Goal: Task Accomplishment & Management: Complete application form

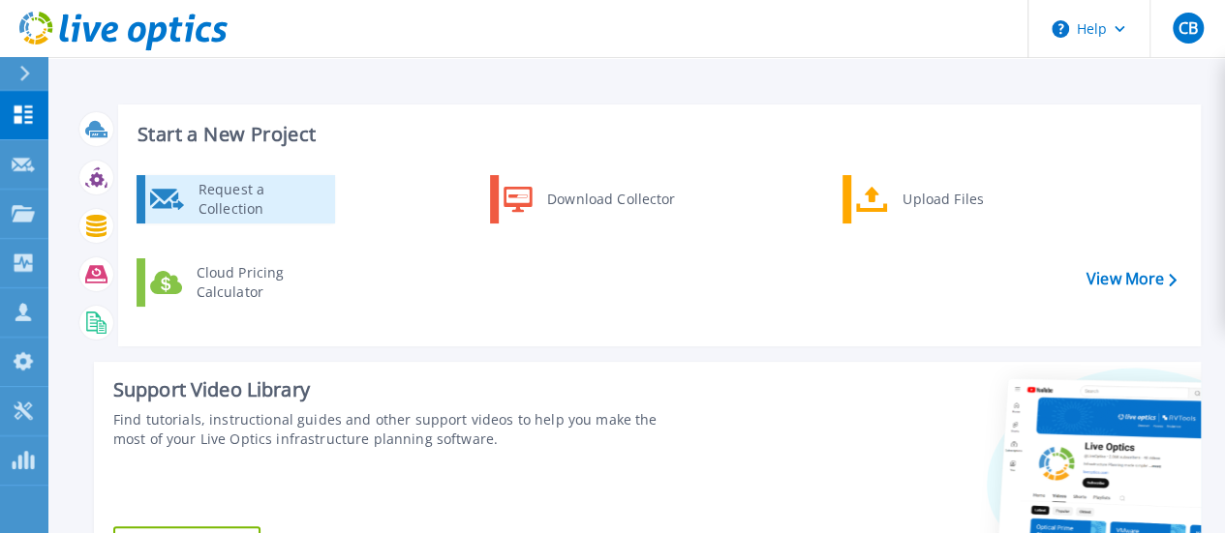
click at [257, 200] on div "Request a Collection" at bounding box center [259, 199] width 141 height 39
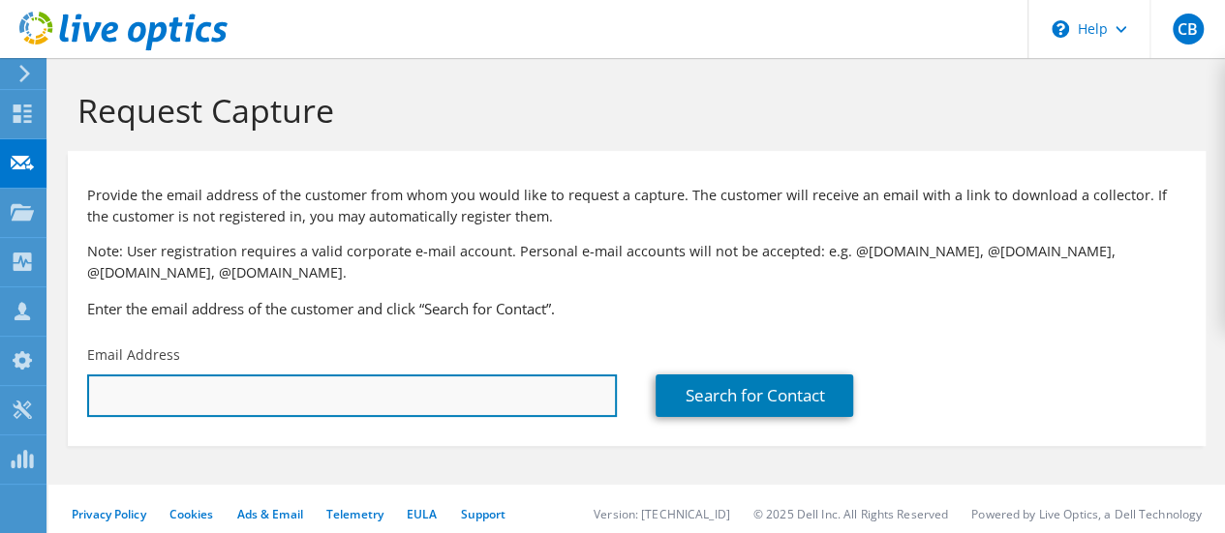
click at [168, 399] on input "text" at bounding box center [352, 396] width 530 height 43
click at [123, 405] on input "text" at bounding box center [352, 396] width 530 height 43
paste input "juan.romeroc@anh.gov.co"
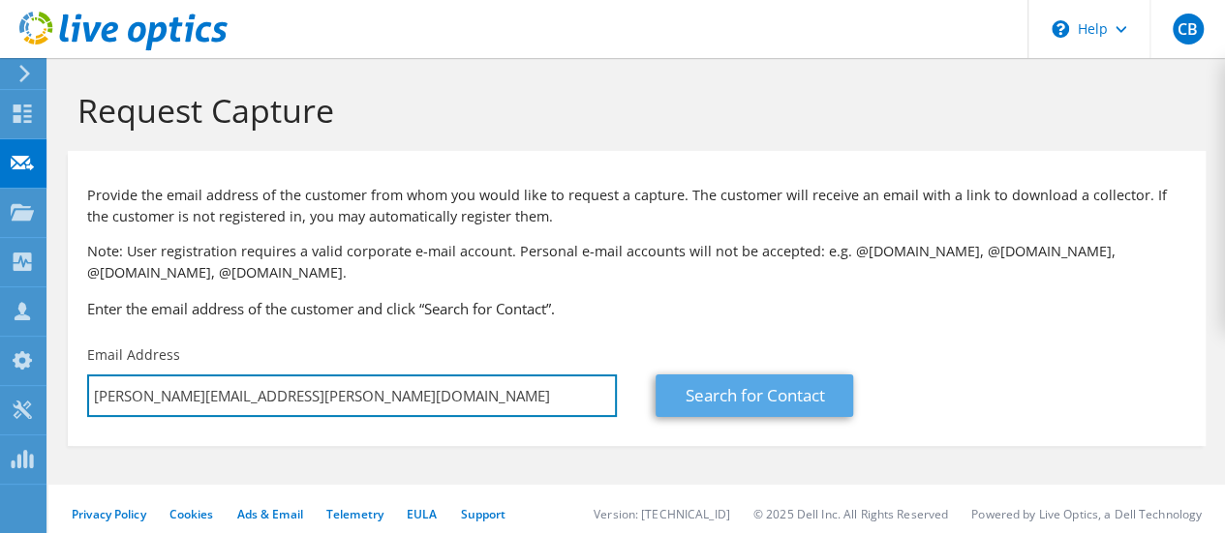
type input "juan.romeroc@anh.gov.co"
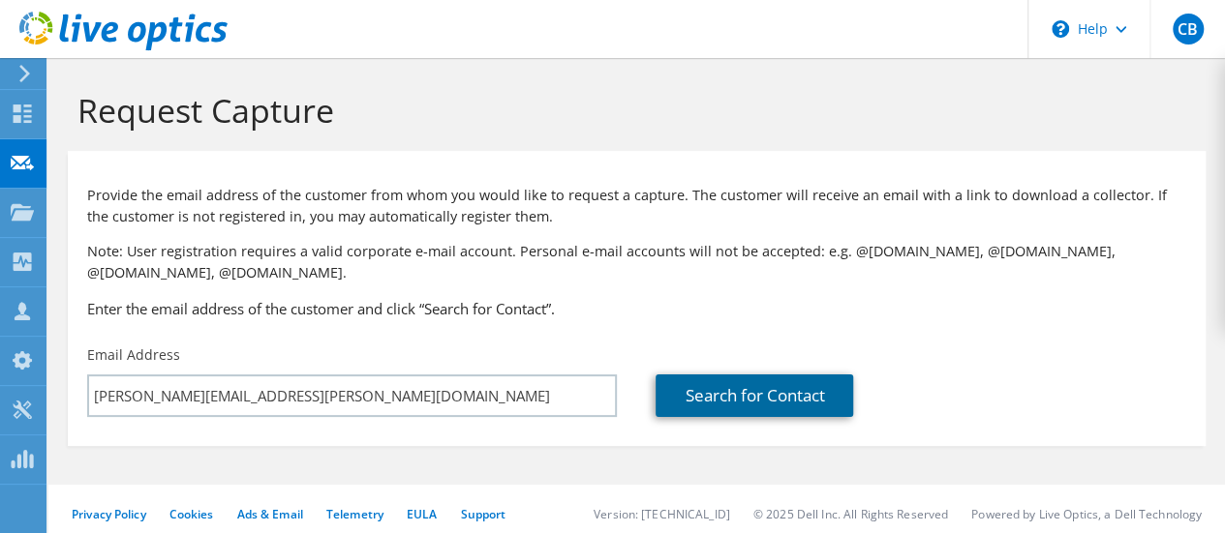
click at [755, 392] on link "Search for Contact" at bounding box center [754, 396] width 198 height 43
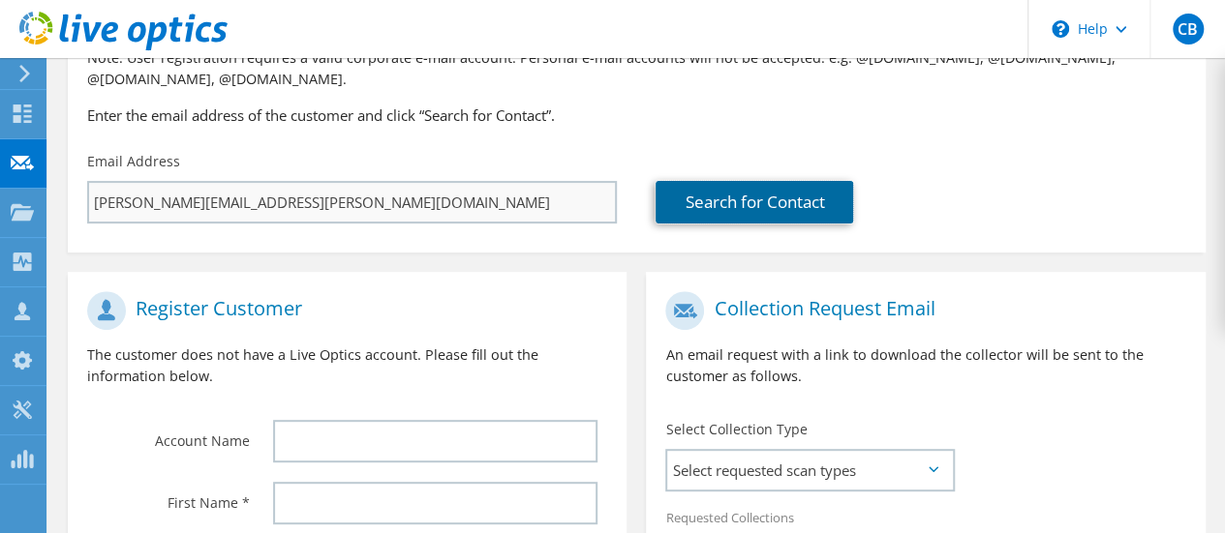
scroll to position [290, 0]
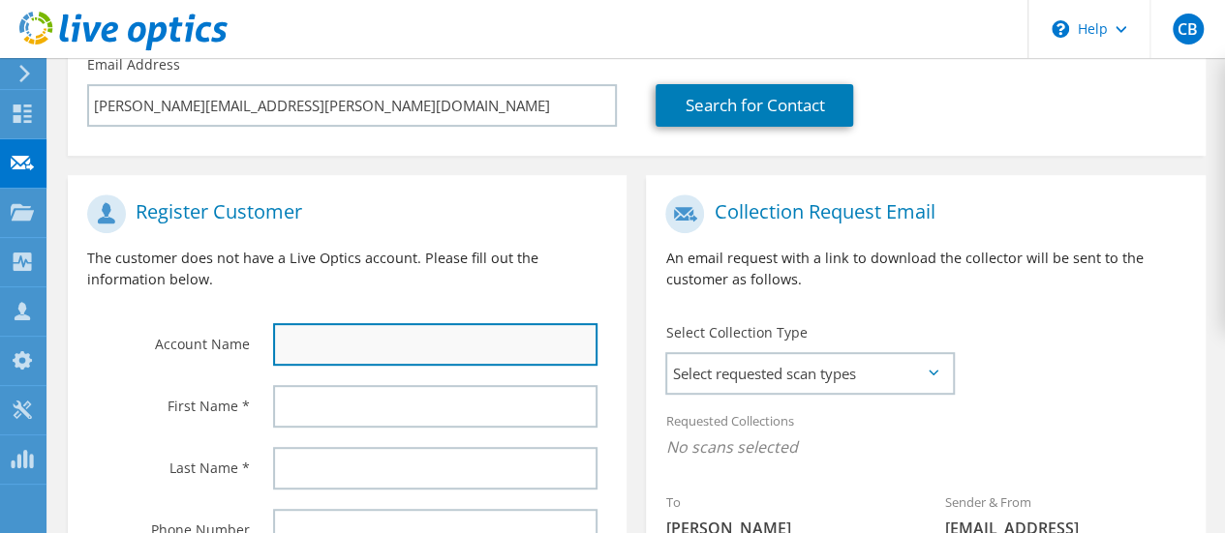
click at [384, 345] on input "text" at bounding box center [435, 344] width 324 height 43
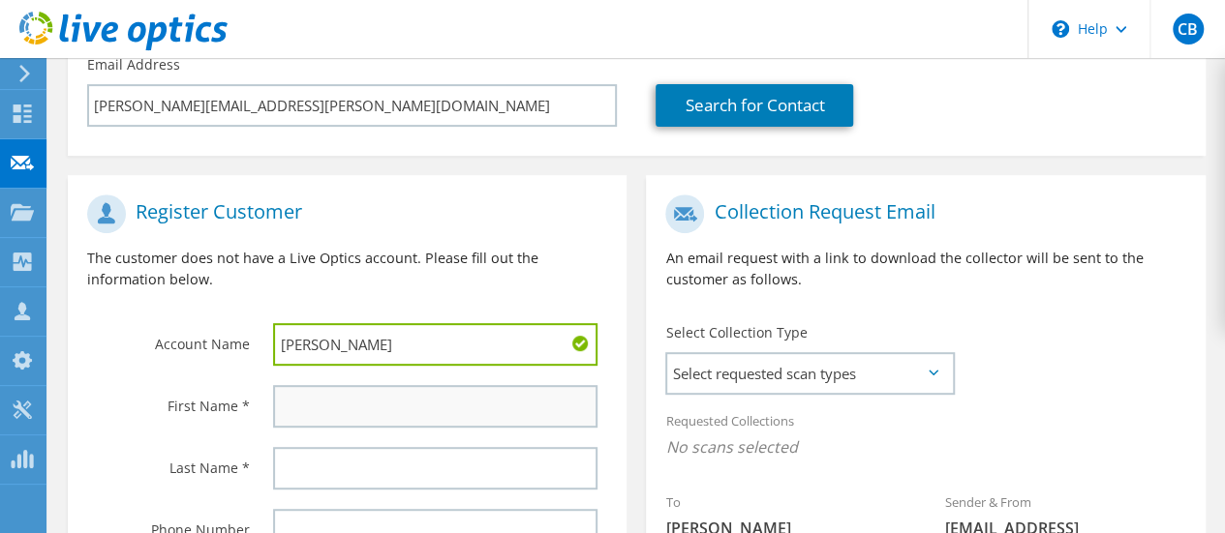
type input "ANH"
drag, startPoint x: 391, startPoint y: 411, endPoint x: 421, endPoint y: 412, distance: 30.0
click at [391, 411] on input "text" at bounding box center [435, 406] width 324 height 43
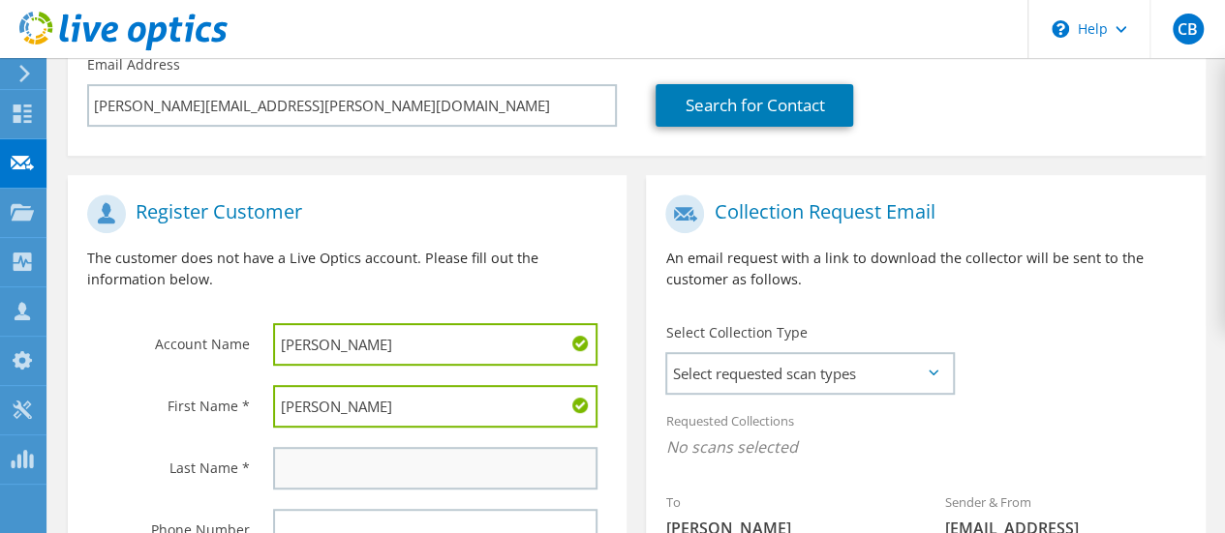
type input "Juan"
click at [387, 464] on input "text" at bounding box center [435, 468] width 324 height 43
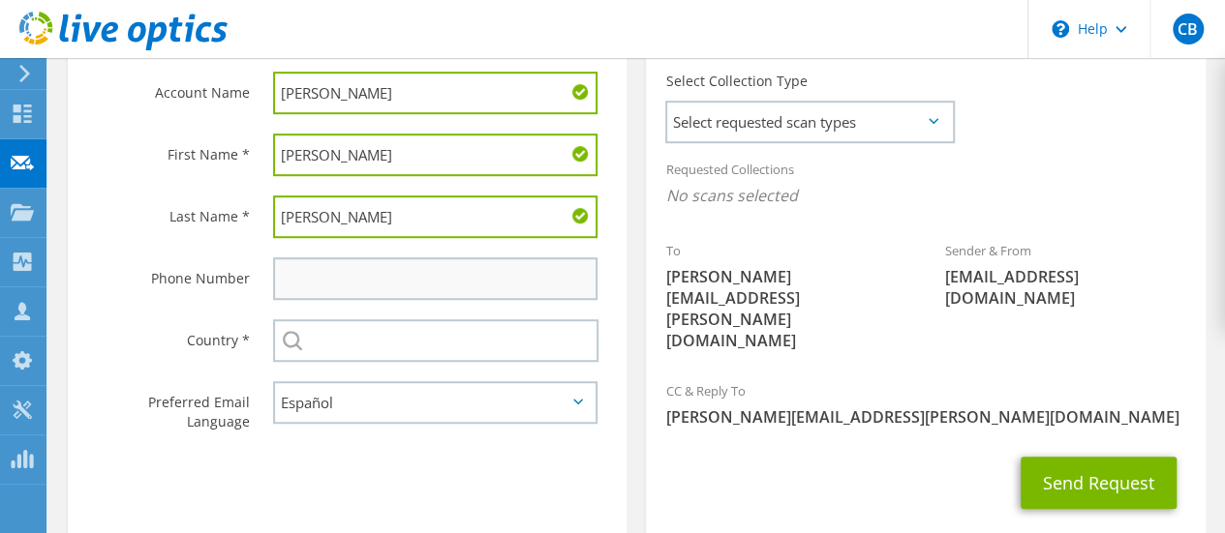
scroll to position [581, 0]
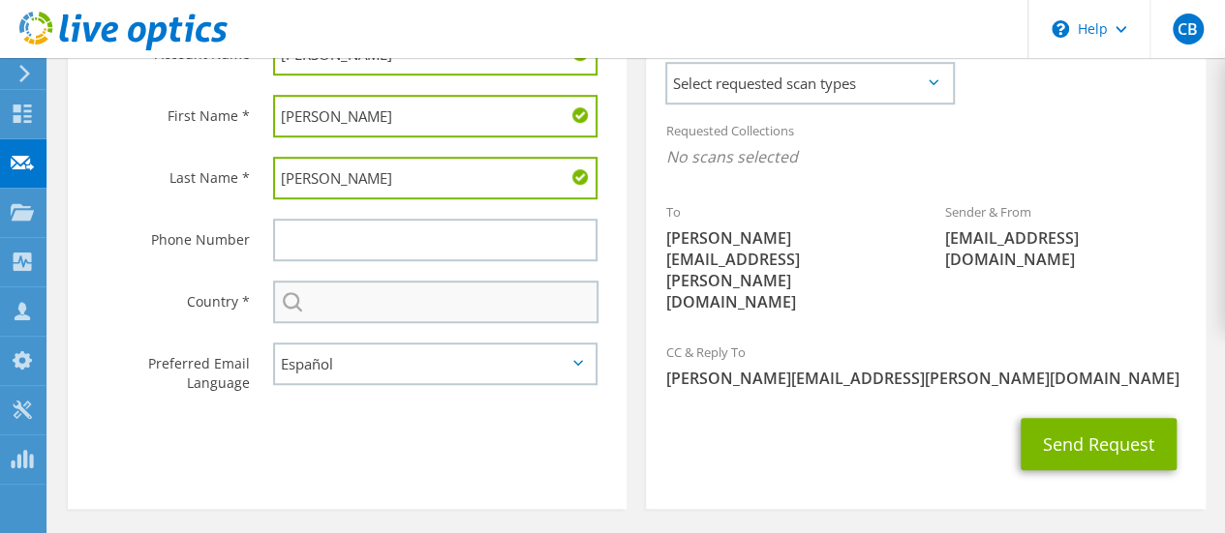
type input "Romero"
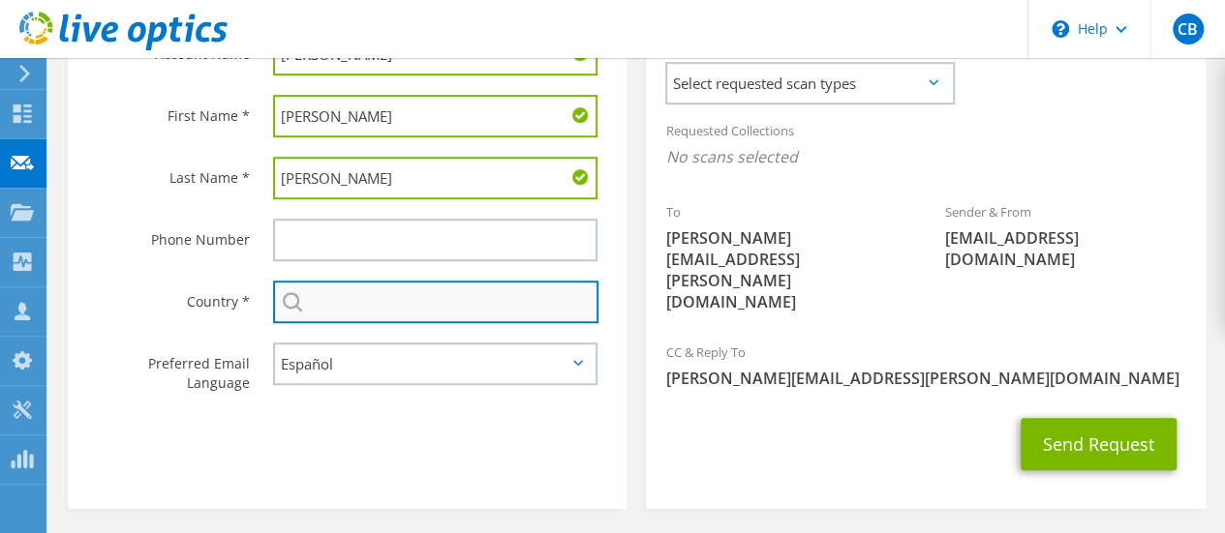
click at [468, 309] on input "text" at bounding box center [435, 302] width 325 height 43
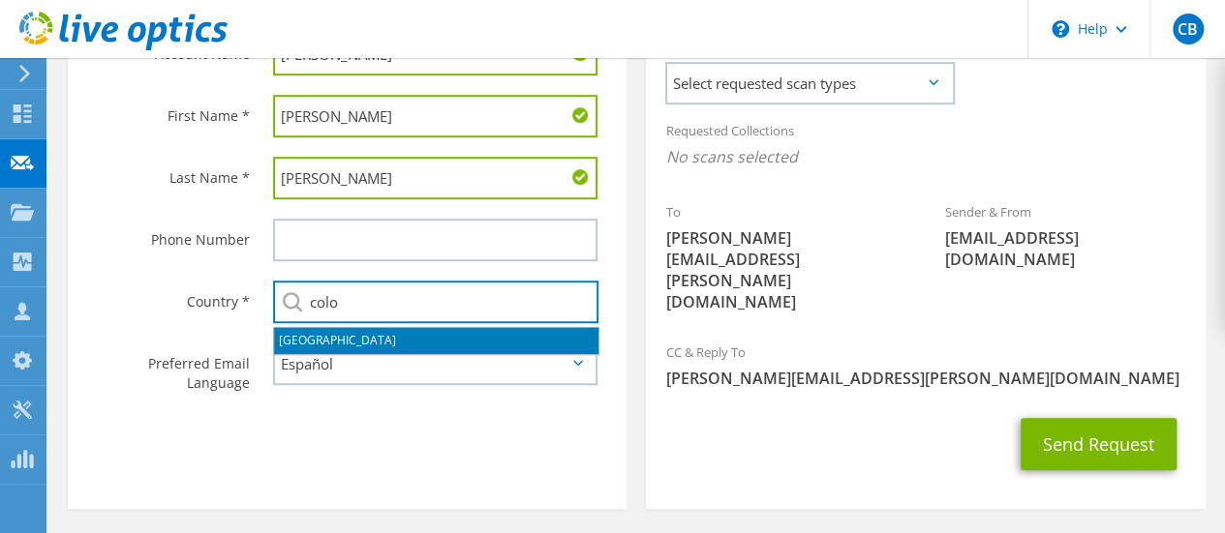
click at [321, 339] on li "[GEOGRAPHIC_DATA]" at bounding box center [436, 340] width 324 height 27
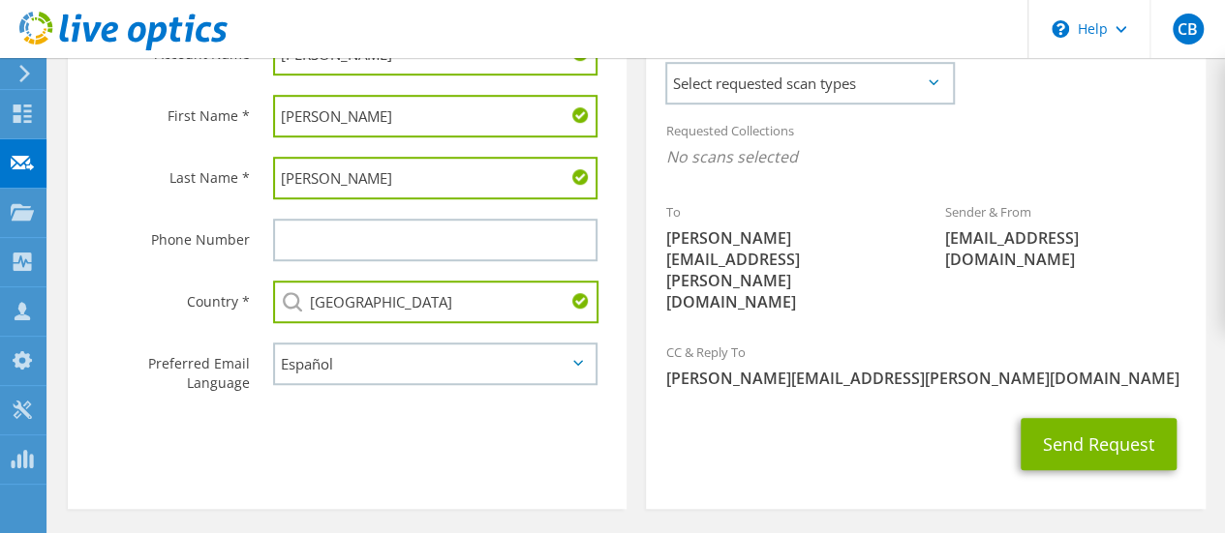
type input "[GEOGRAPHIC_DATA]"
click at [573, 366] on icon at bounding box center [578, 363] width 10 height 6
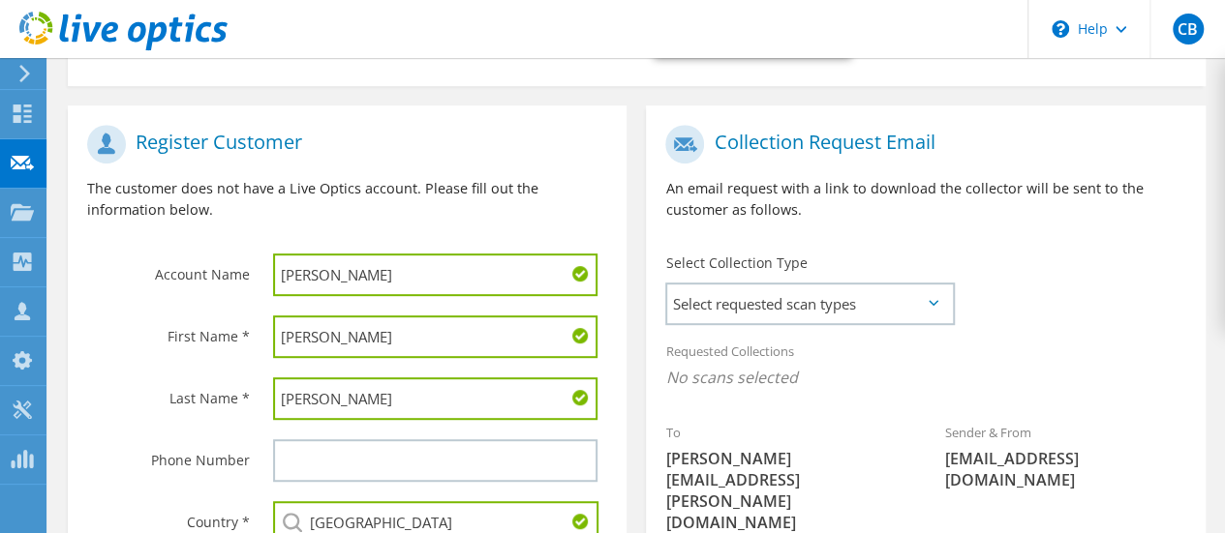
scroll to position [387, 0]
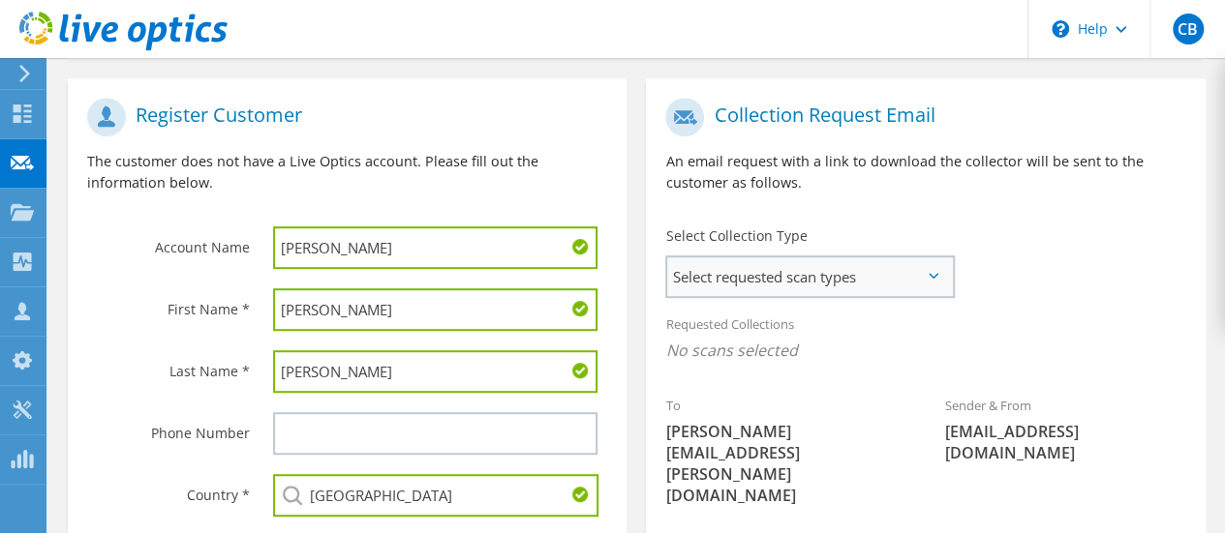
click at [942, 281] on span "Select requested scan types" at bounding box center [809, 277] width 285 height 39
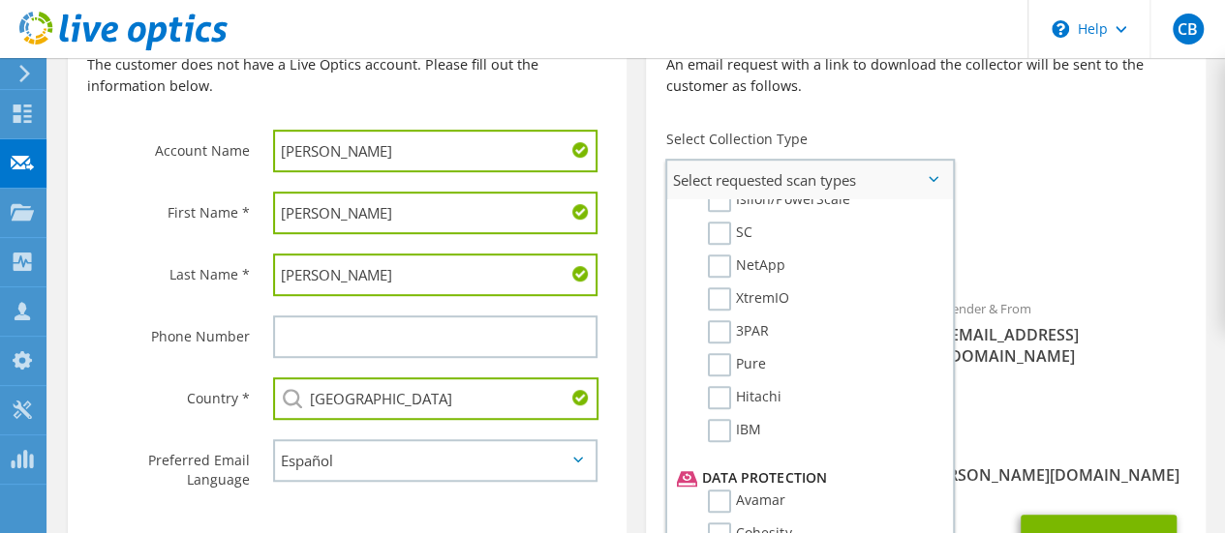
scroll to position [581, 0]
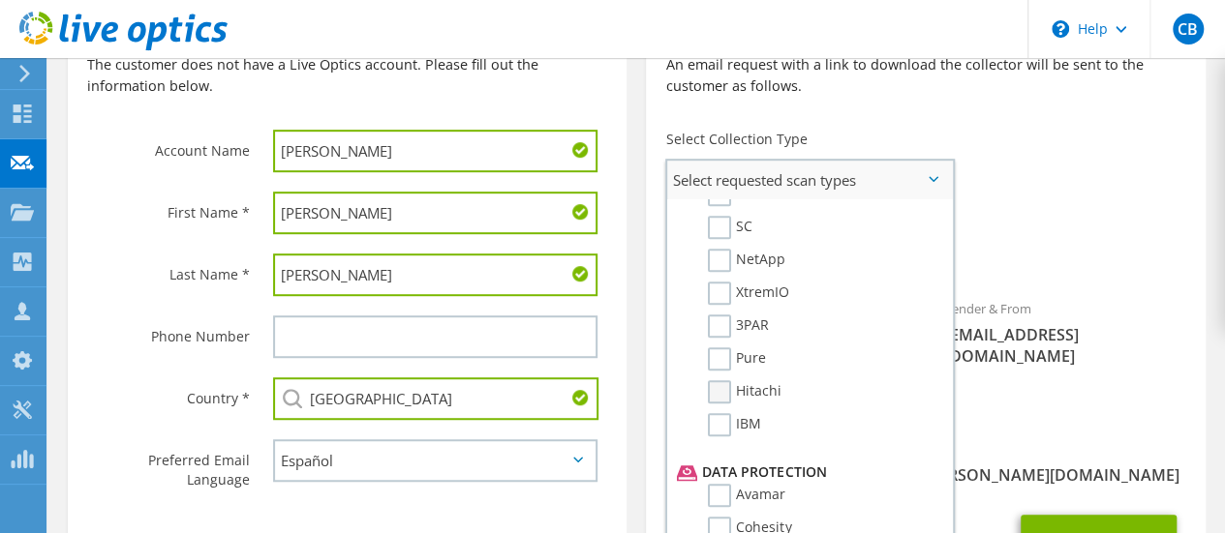
click at [724, 395] on label "Hitachi" at bounding box center [745, 391] width 74 height 23
click at [0, 0] on input "Hitachi" at bounding box center [0, 0] width 0 height 0
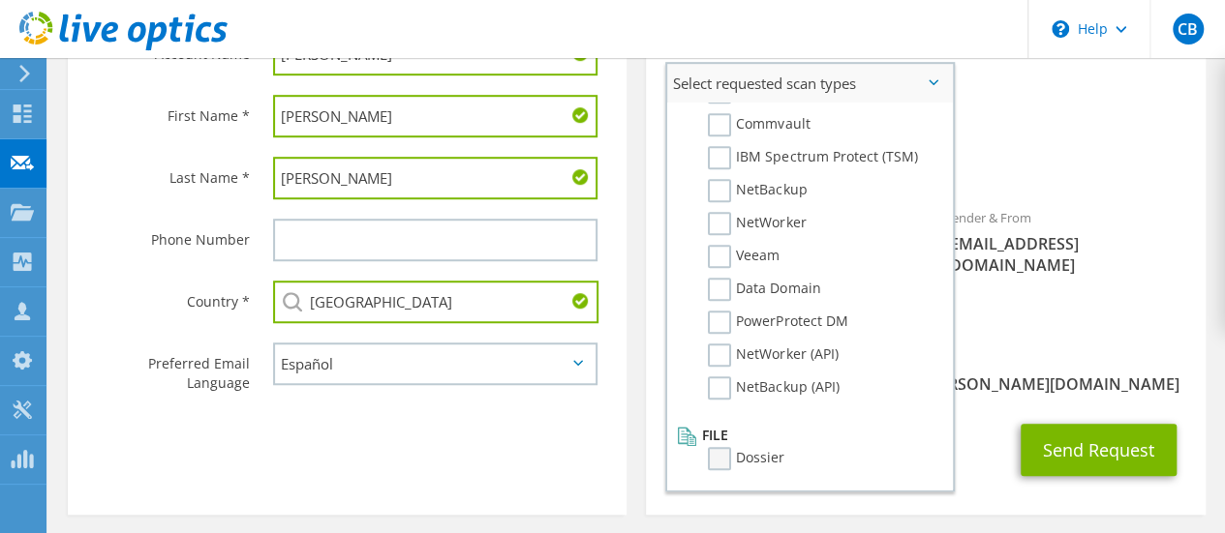
click at [714, 458] on label "Dossier" at bounding box center [746, 458] width 76 height 23
click at [0, 0] on input "Dossier" at bounding box center [0, 0] width 0 height 0
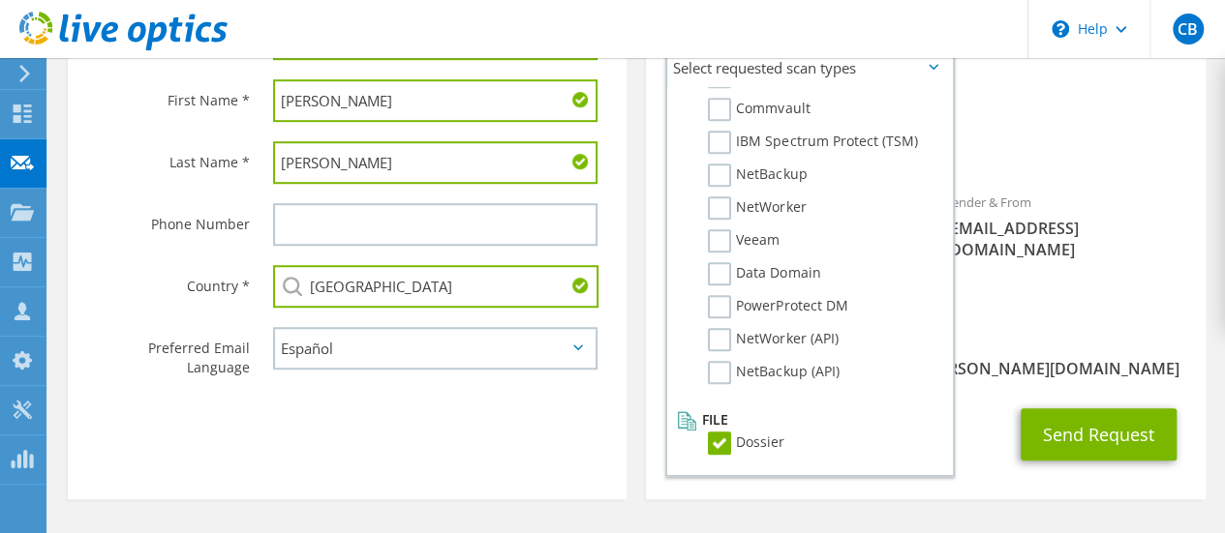
scroll to position [500, 0]
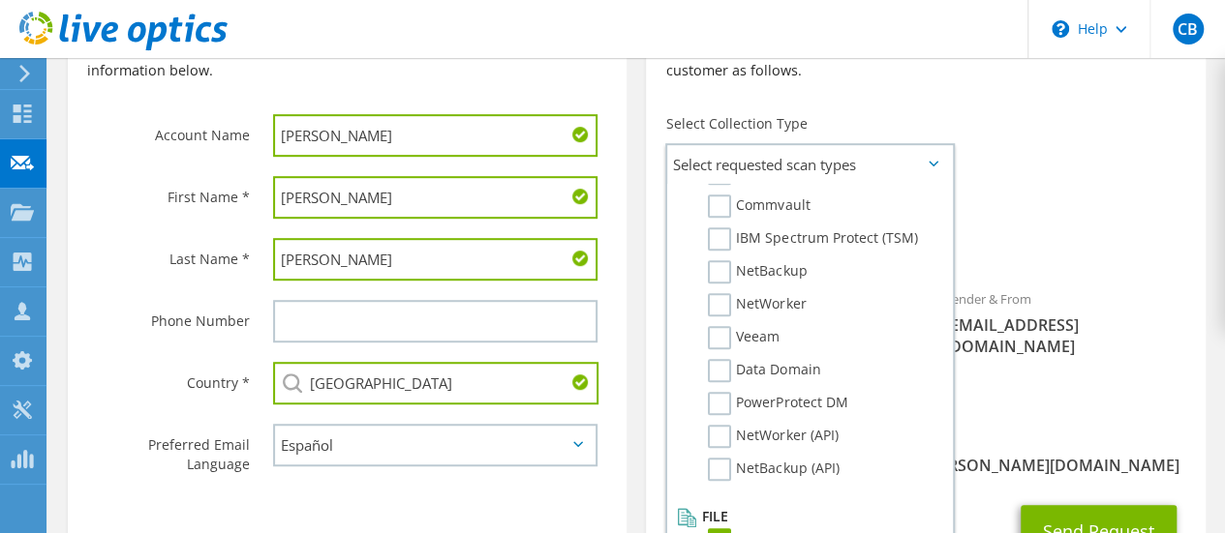
click at [1026, 420] on div "CC & Reply To carlos.bayona@ingrammicro.com" at bounding box center [925, 452] width 559 height 67
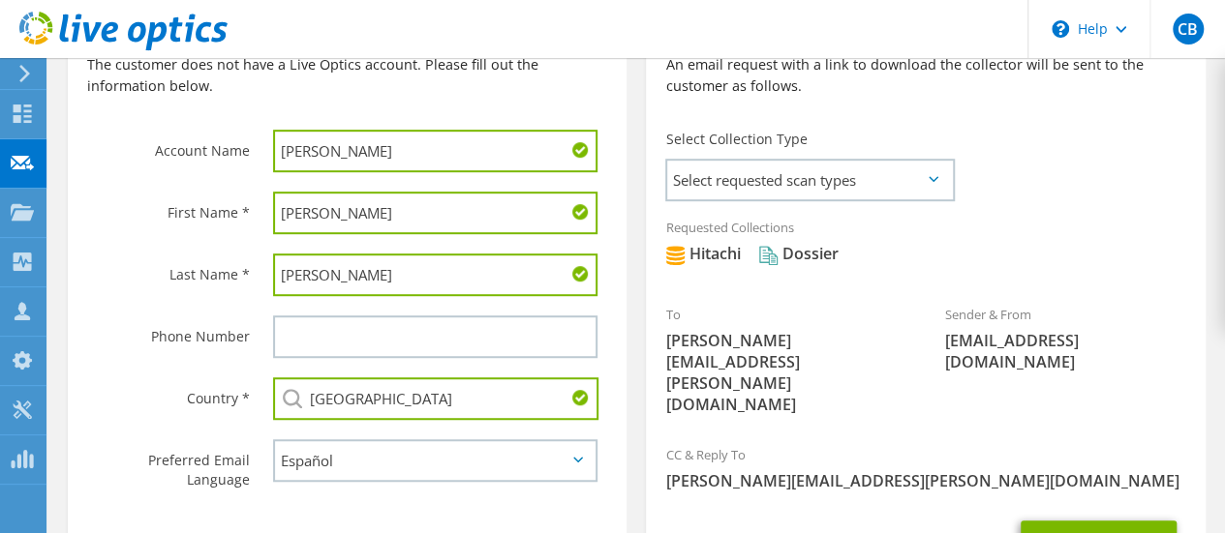
scroll to position [581, 0]
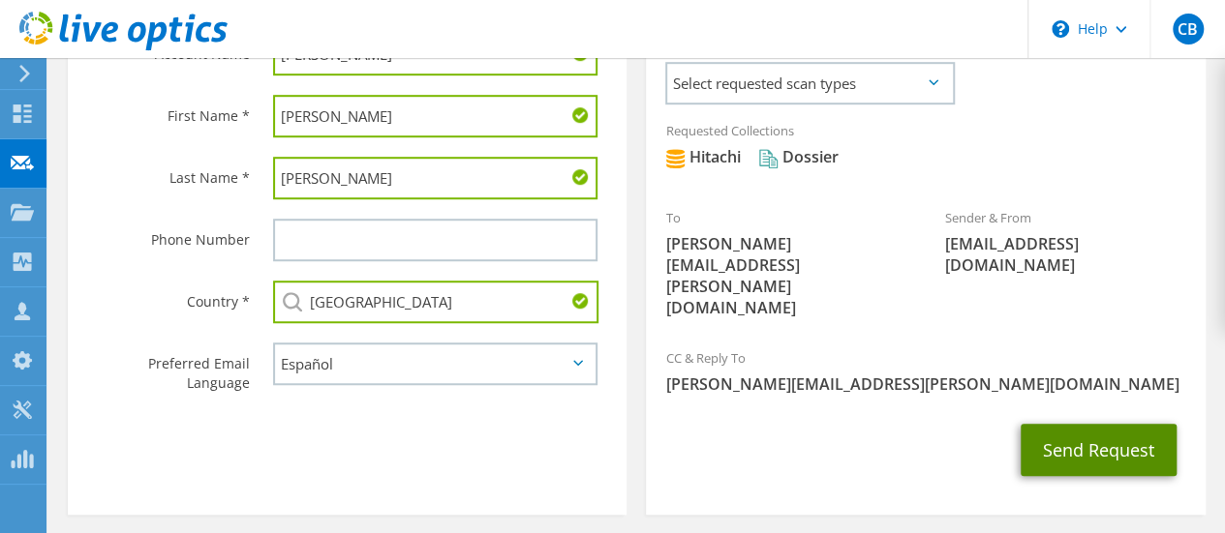
click at [1098, 424] on button "Send Request" at bounding box center [1098, 450] width 156 height 52
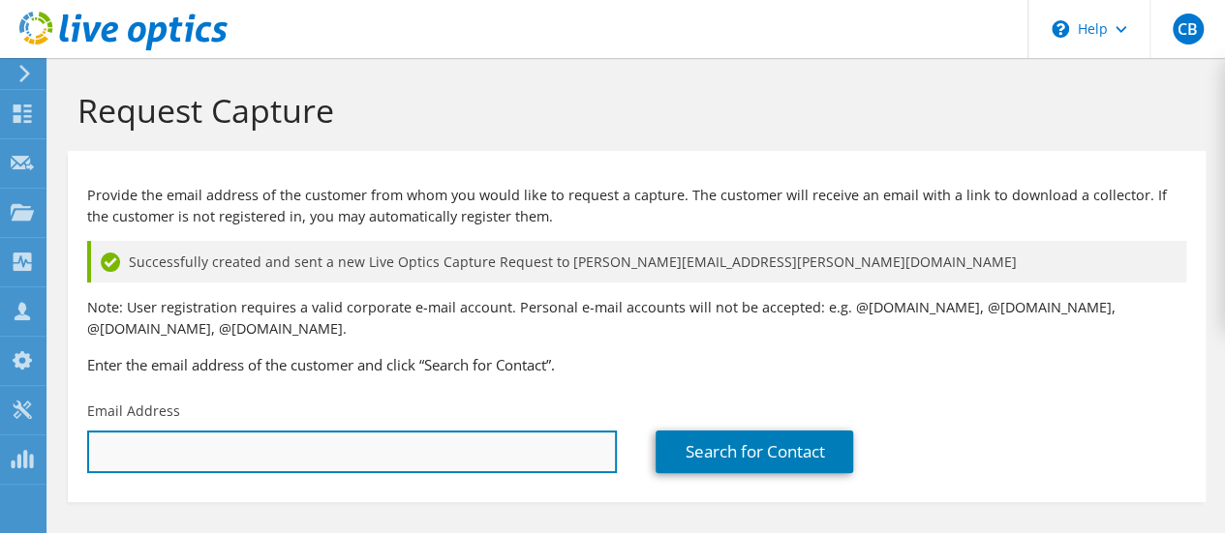
click at [170, 462] on input "text" at bounding box center [352, 452] width 530 height 43
paste input "[PERSON_NAME][EMAIL_ADDRESS][PERSON_NAME][PERSON_NAME][DOMAIN_NAME]"
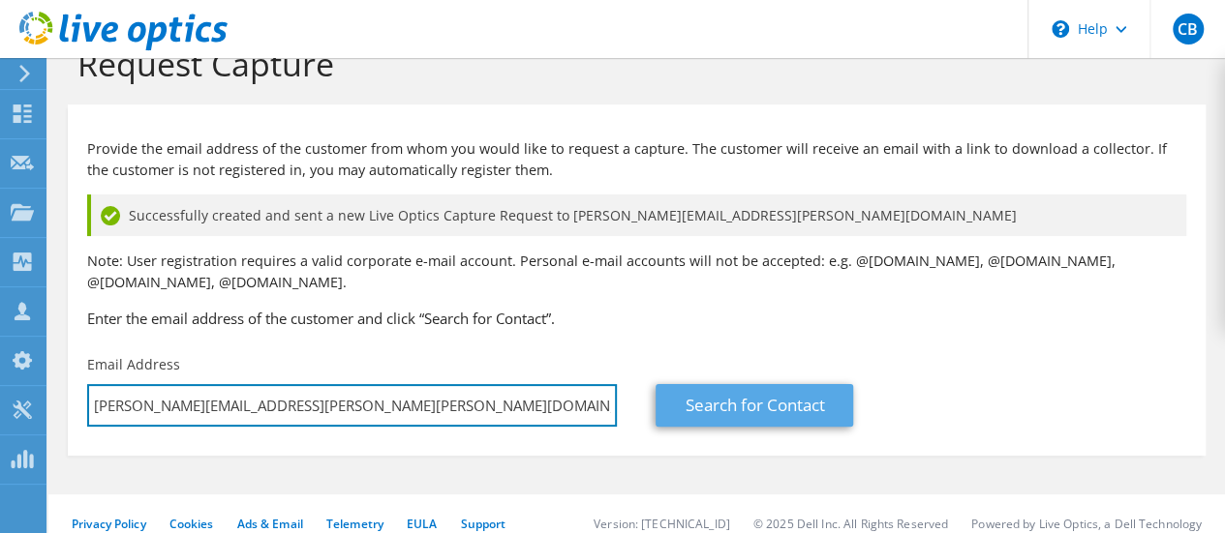
scroll to position [66, 0]
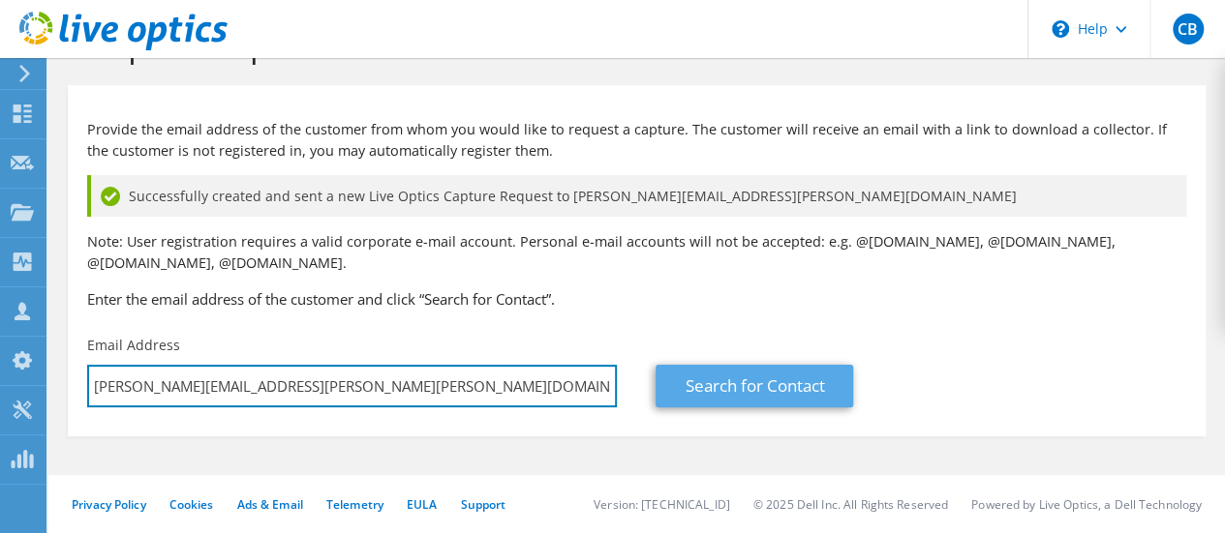
type input "[PERSON_NAME][EMAIL_ADDRESS][PERSON_NAME][PERSON_NAME][DOMAIN_NAME]"
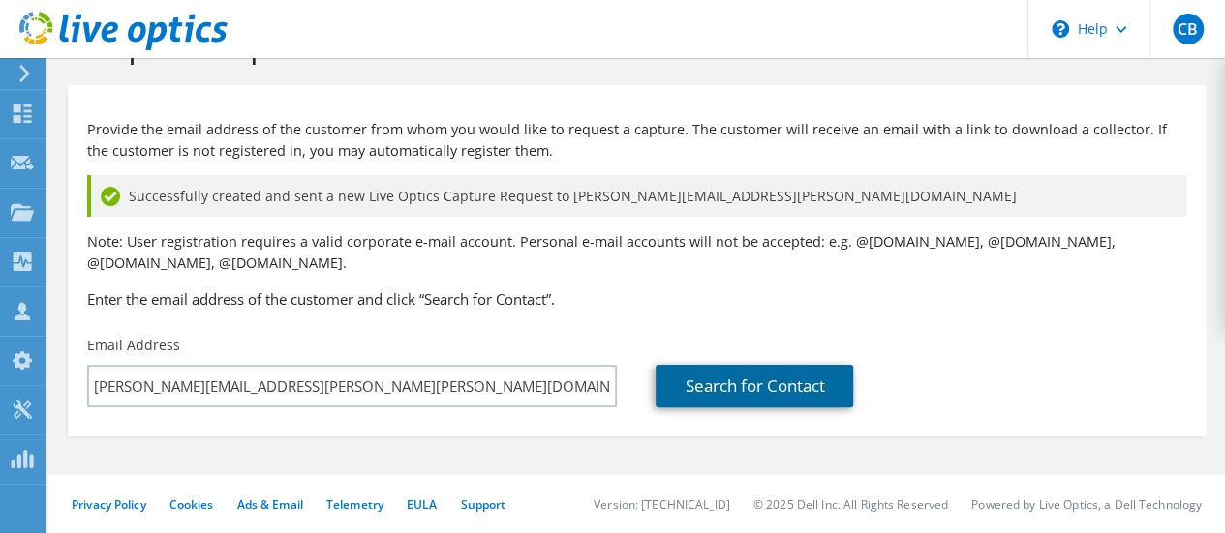
click at [723, 382] on link "Search for Contact" at bounding box center [754, 386] width 198 height 43
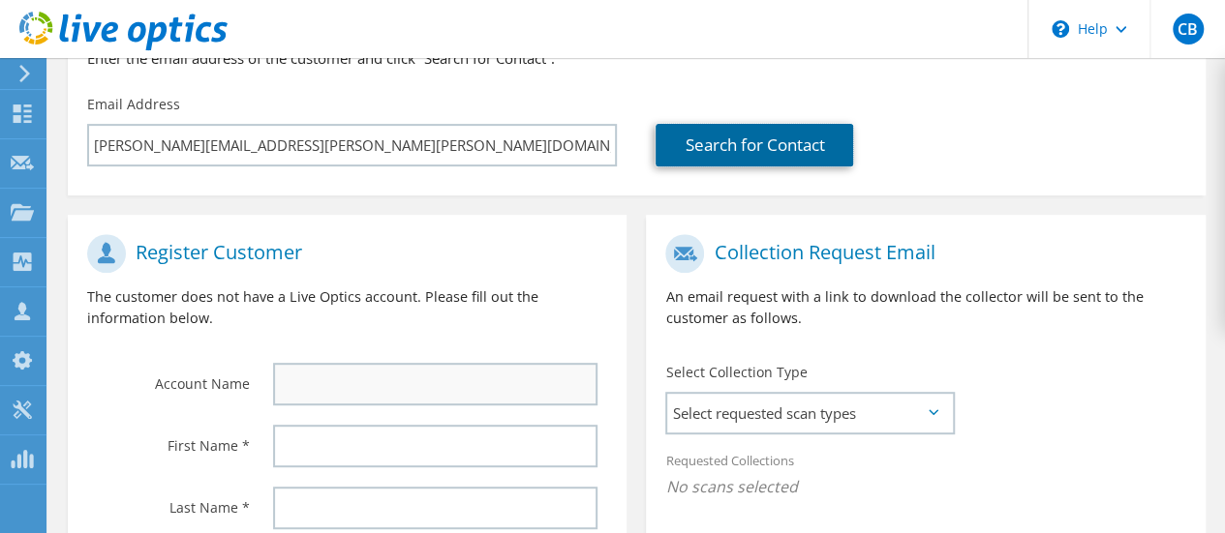
scroll to position [387, 0]
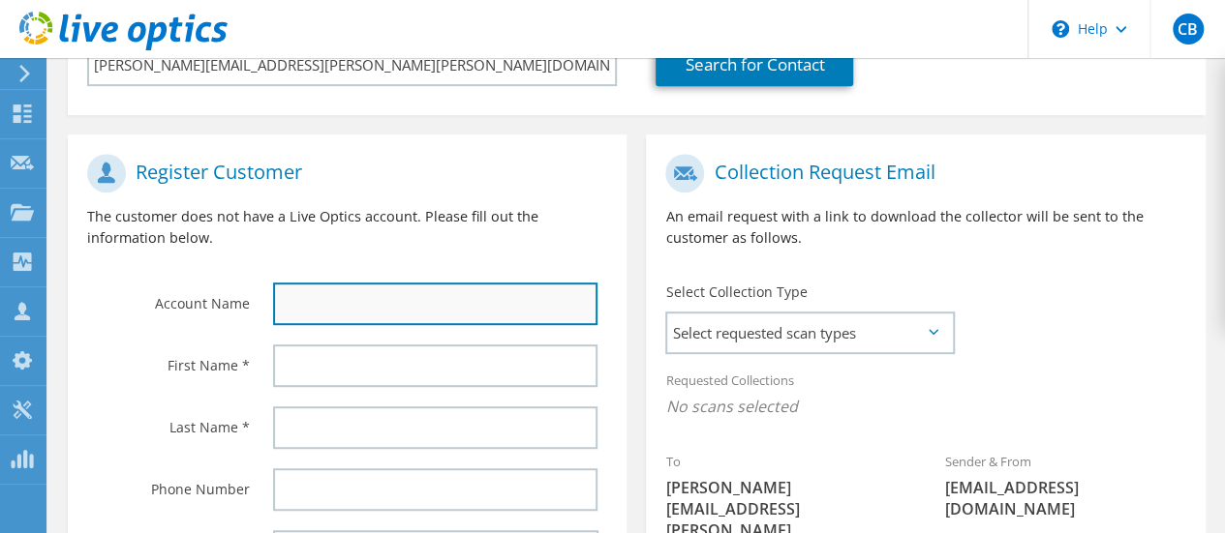
click at [349, 313] on input "text" at bounding box center [435, 304] width 324 height 43
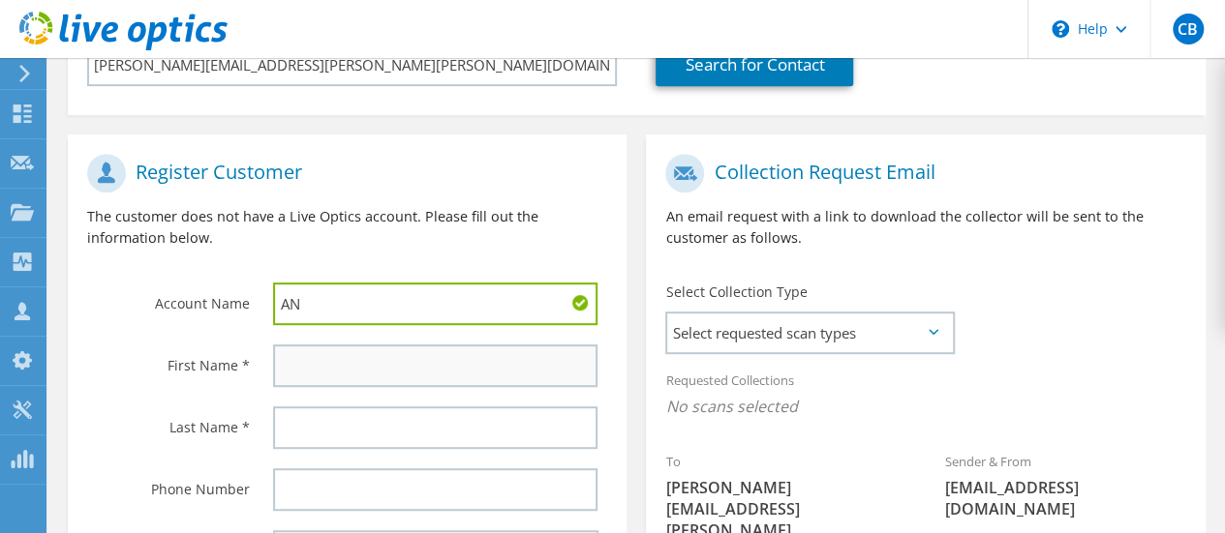
type input "AN"
click at [325, 375] on input "text" at bounding box center [435, 366] width 324 height 43
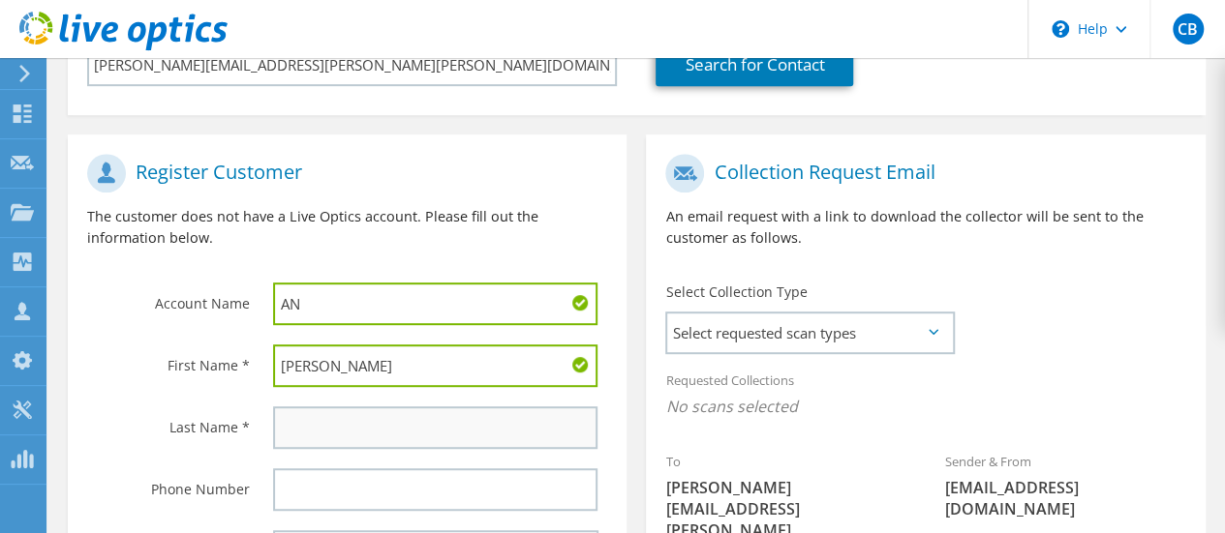
type input "Jorge"
click at [316, 427] on input "text" at bounding box center [435, 428] width 324 height 43
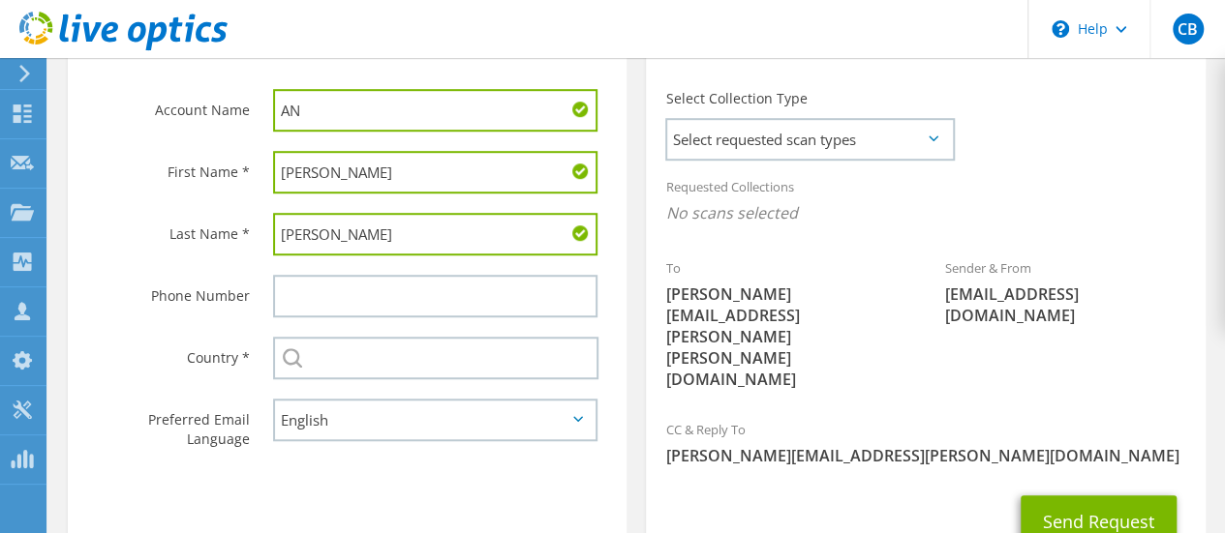
scroll to position [647, 0]
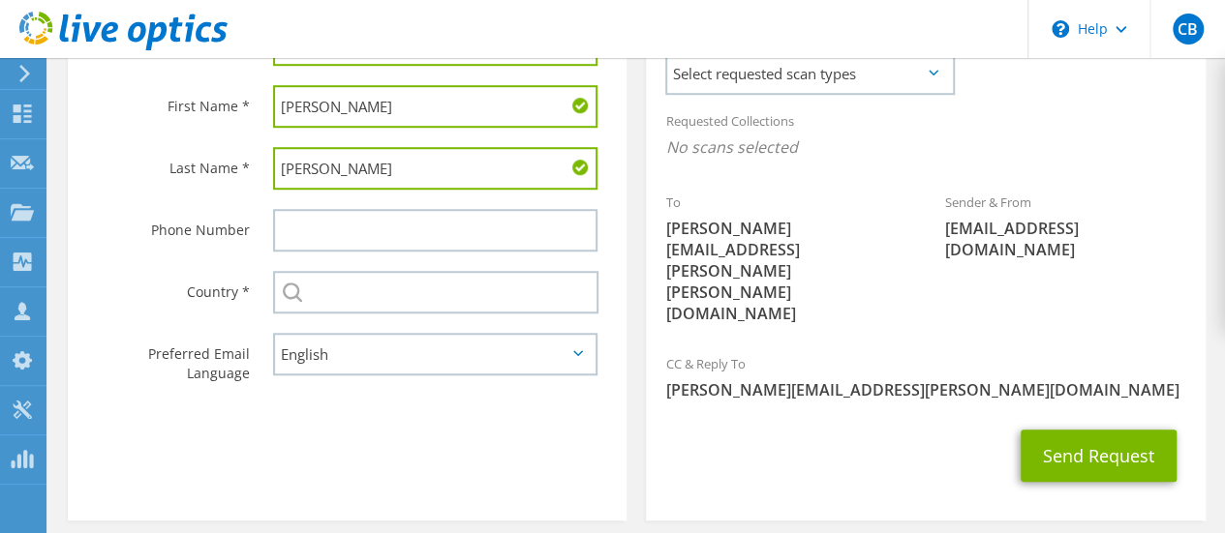
type input "Cruz"
click at [483, 361] on select "English Deutsch Español Français Italiano Polski Português Русский 한국어 中文 日本語" at bounding box center [435, 354] width 324 height 43
select select "es-ES"
click at [273, 336] on select "English Deutsch Español Français Italiano Polski Português Русский 한국어 中文 日本語" at bounding box center [435, 354] width 324 height 43
click at [392, 303] on input "text" at bounding box center [435, 292] width 325 height 43
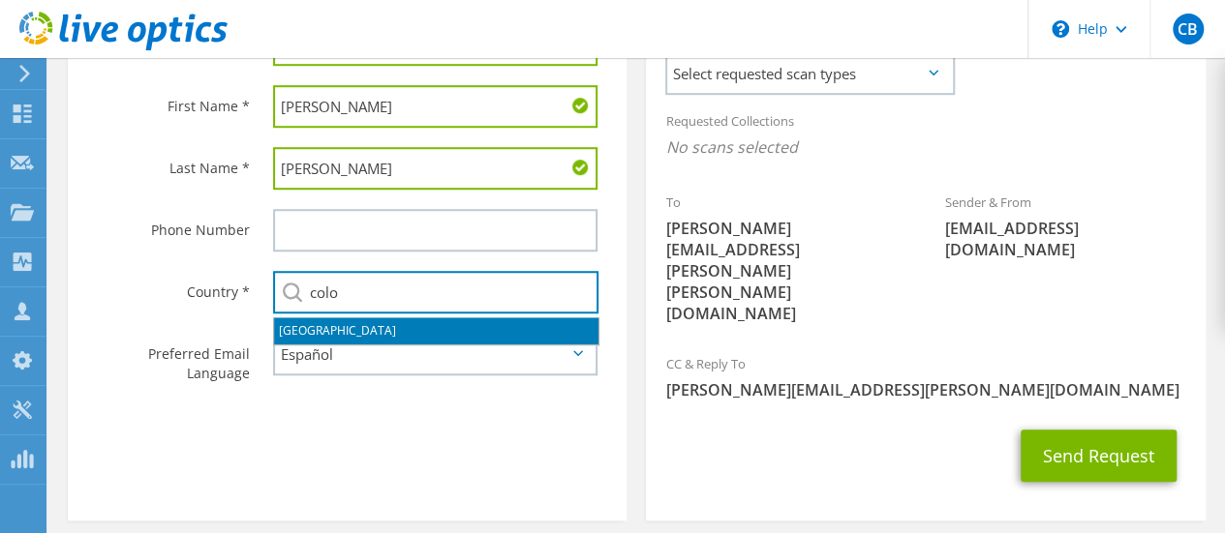
click at [316, 333] on li "[GEOGRAPHIC_DATA]" at bounding box center [436, 331] width 324 height 27
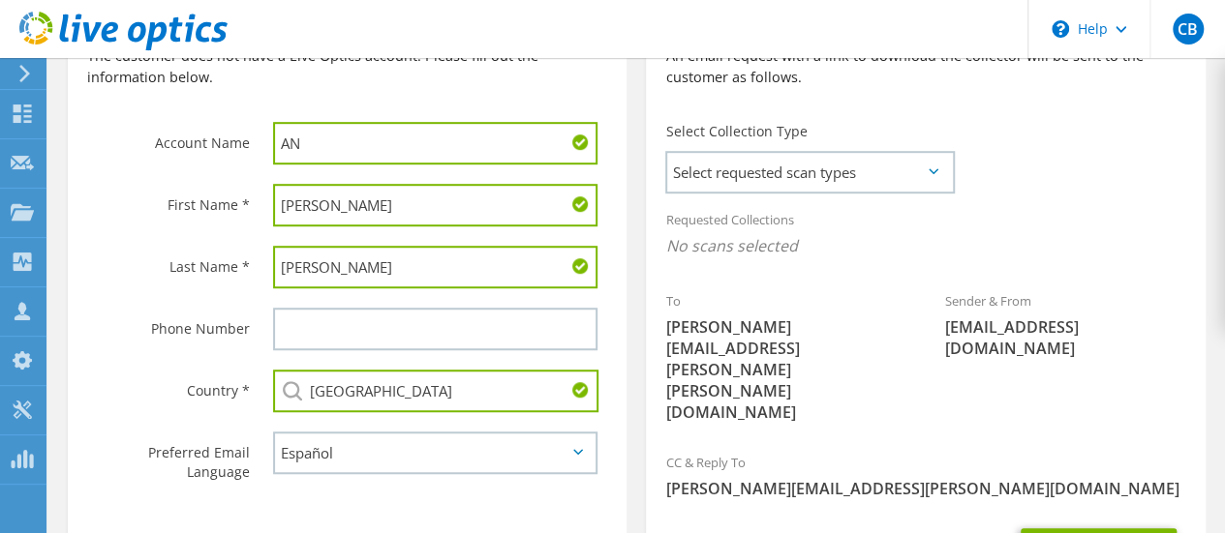
scroll to position [453, 0]
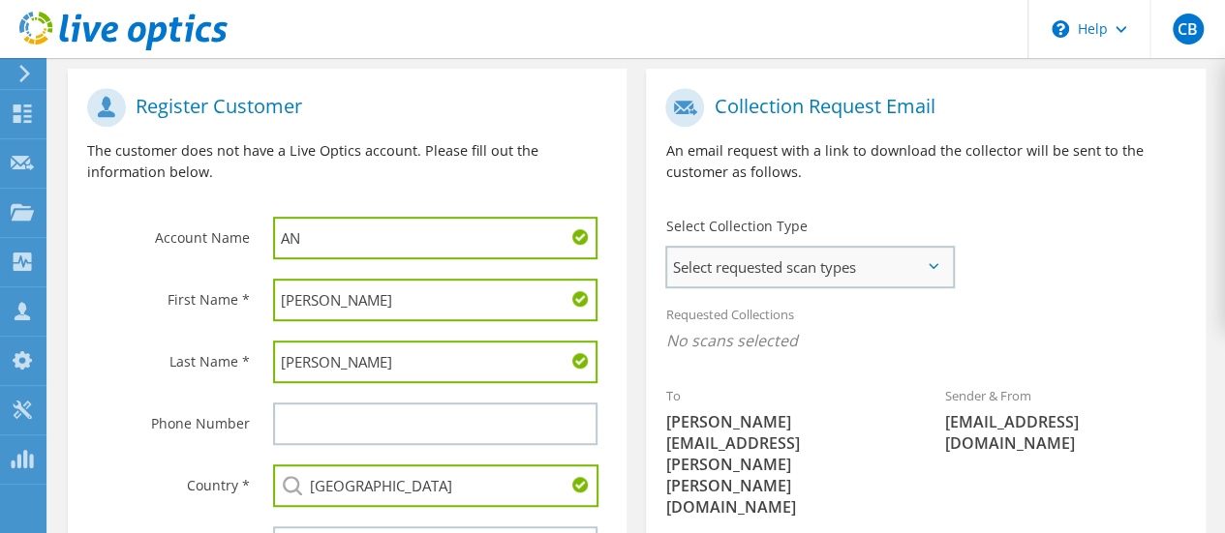
type input "[GEOGRAPHIC_DATA]"
click at [928, 259] on span "Select requested scan types" at bounding box center [809, 267] width 285 height 39
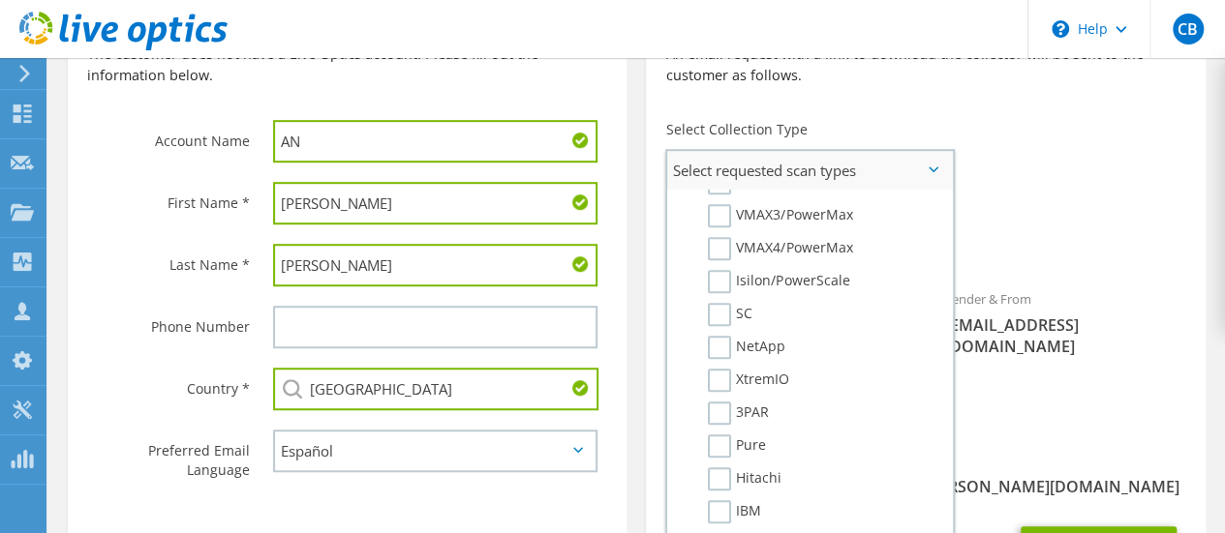
scroll to position [581, 0]
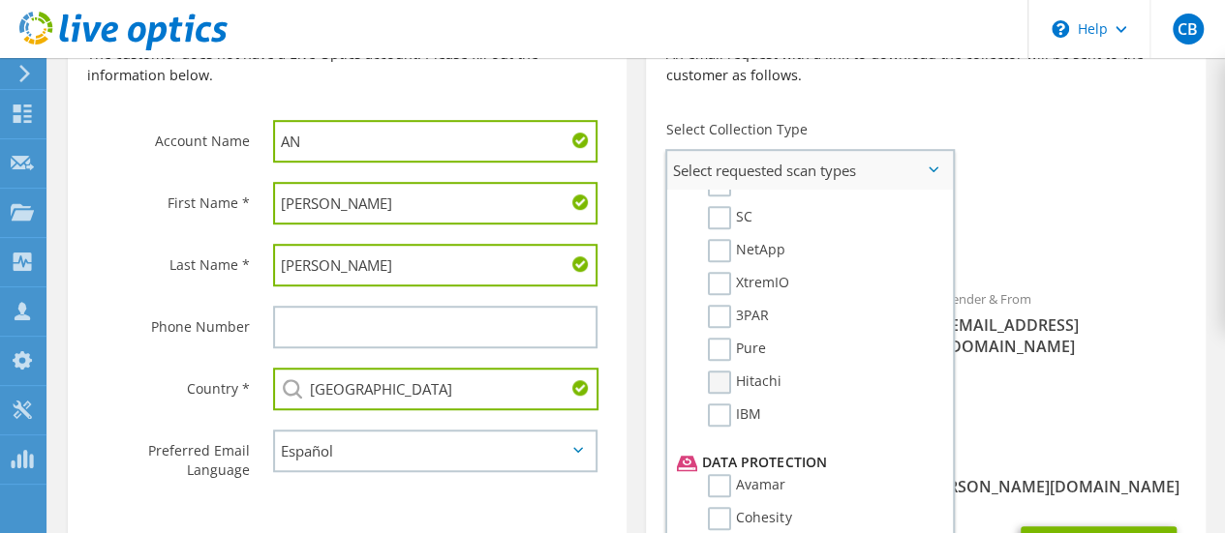
click at [726, 386] on label "Hitachi" at bounding box center [745, 382] width 74 height 23
click at [0, 0] on input "Hitachi" at bounding box center [0, 0] width 0 height 0
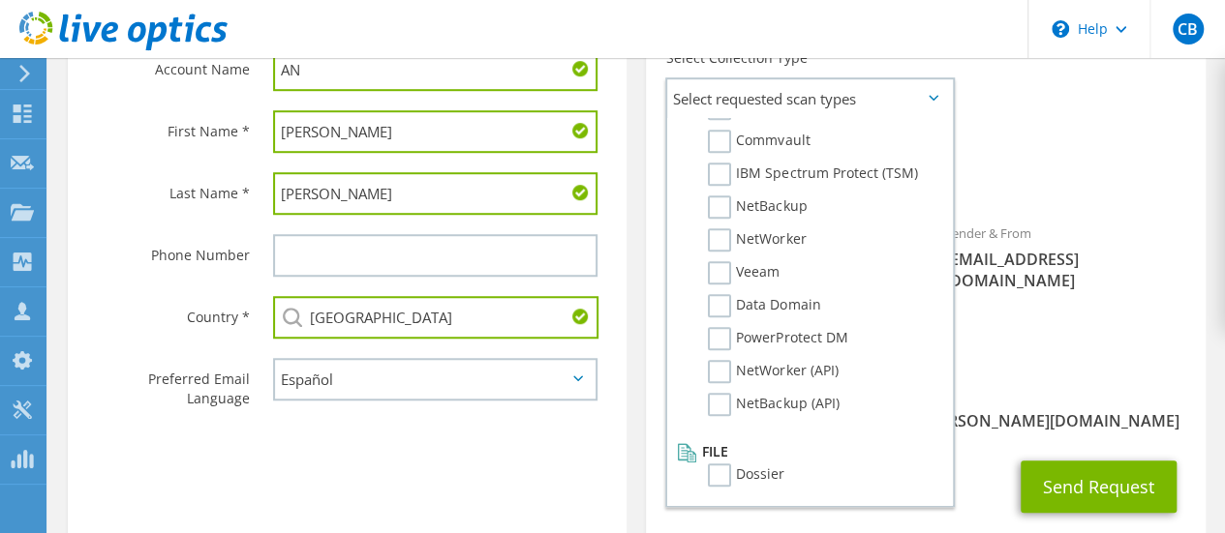
scroll to position [647, 0]
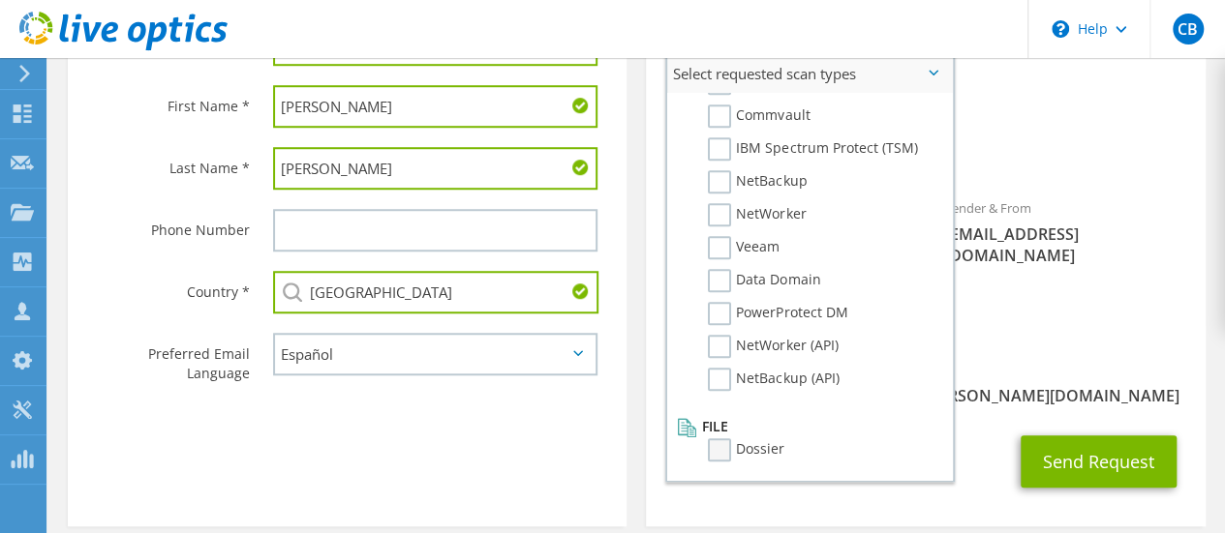
click at [724, 454] on label "Dossier" at bounding box center [746, 450] width 76 height 23
click at [0, 0] on input "Dossier" at bounding box center [0, 0] width 0 height 0
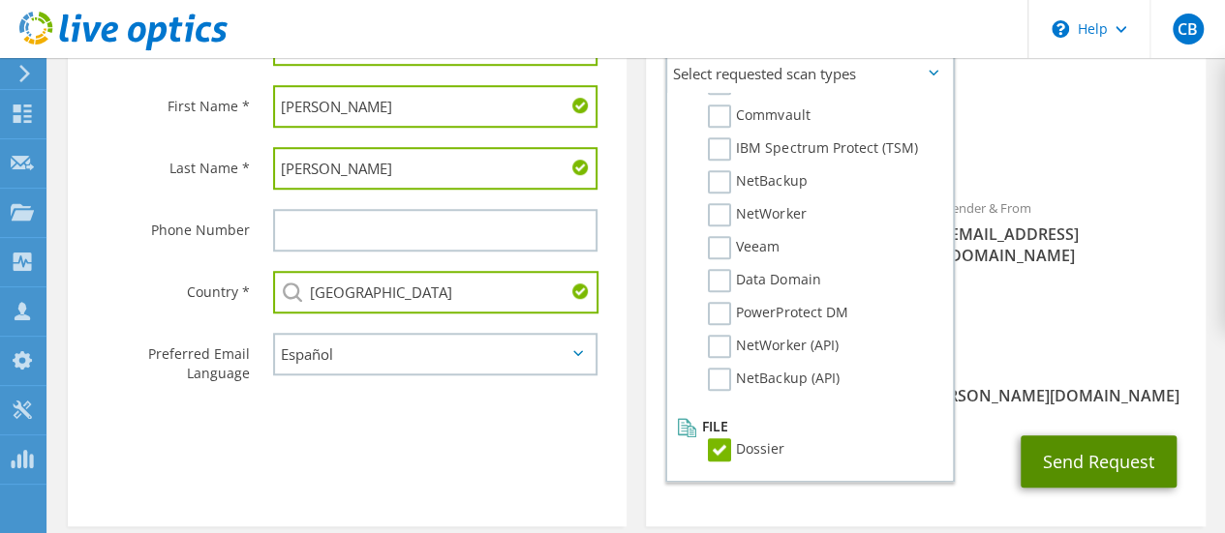
click at [1089, 436] on button "Send Request" at bounding box center [1098, 462] width 156 height 52
